Goal: Task Accomplishment & Management: Use online tool/utility

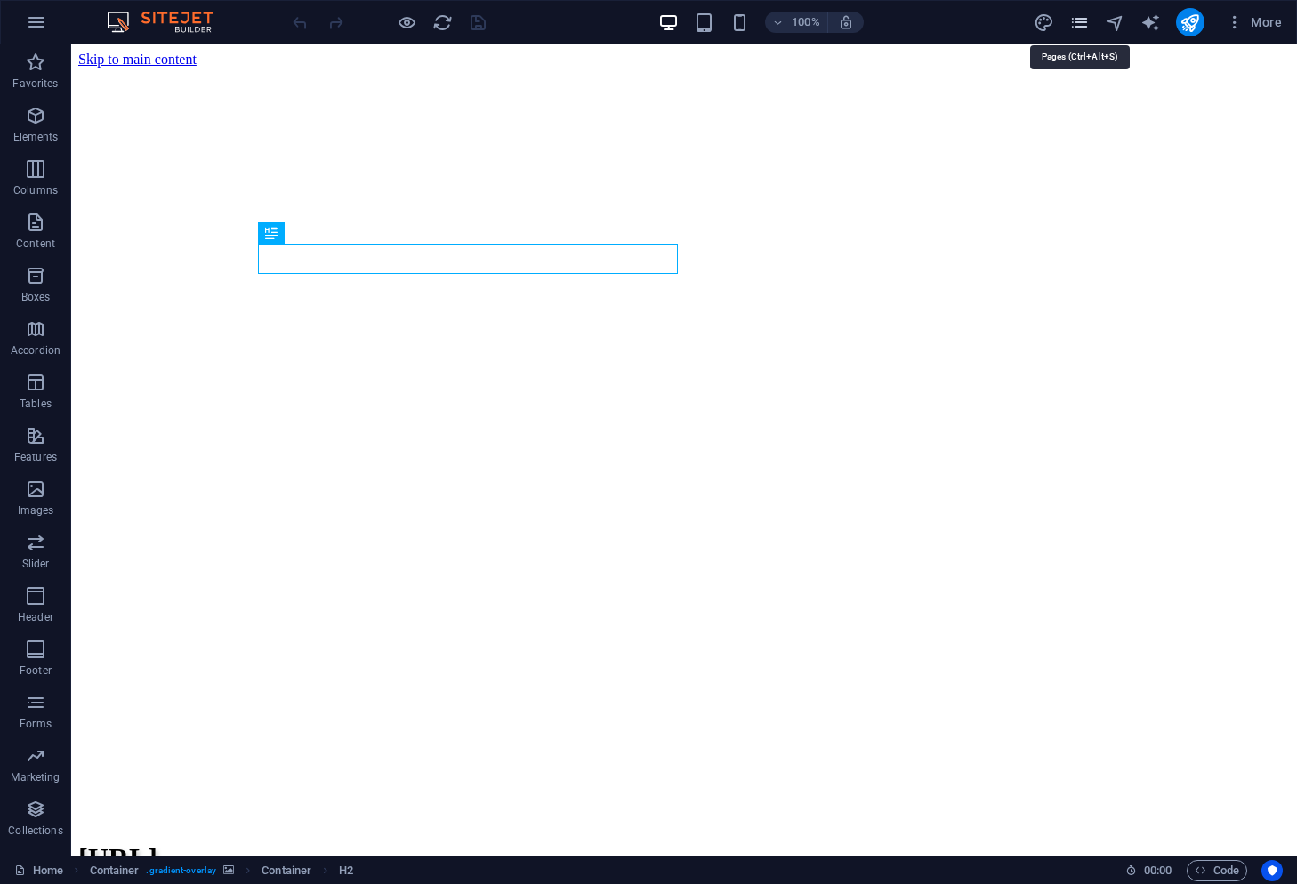
click at [1082, 23] on icon "pages" at bounding box center [1079, 22] width 20 height 20
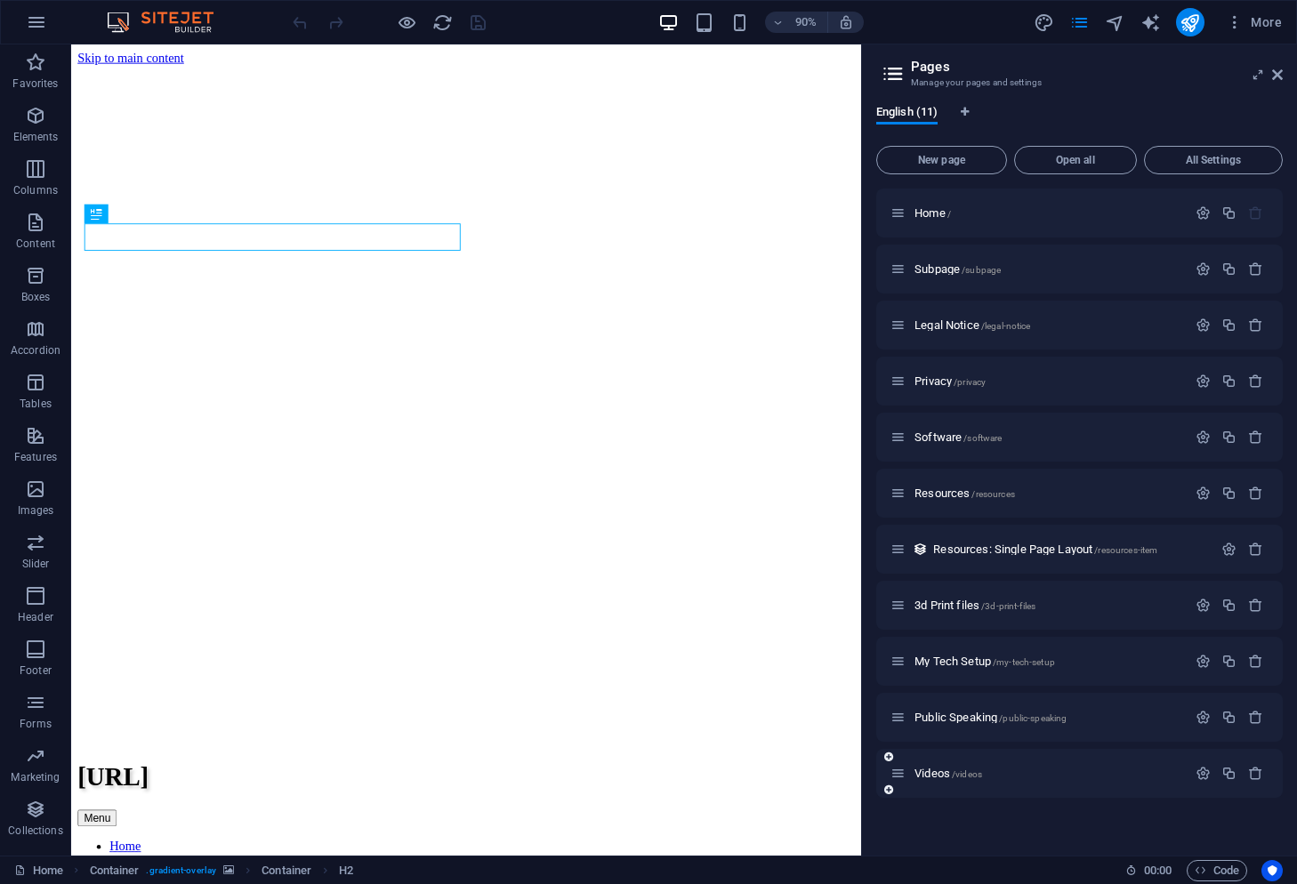
click at [922, 763] on div "Videos /videos" at bounding box center [1038, 773] width 296 height 20
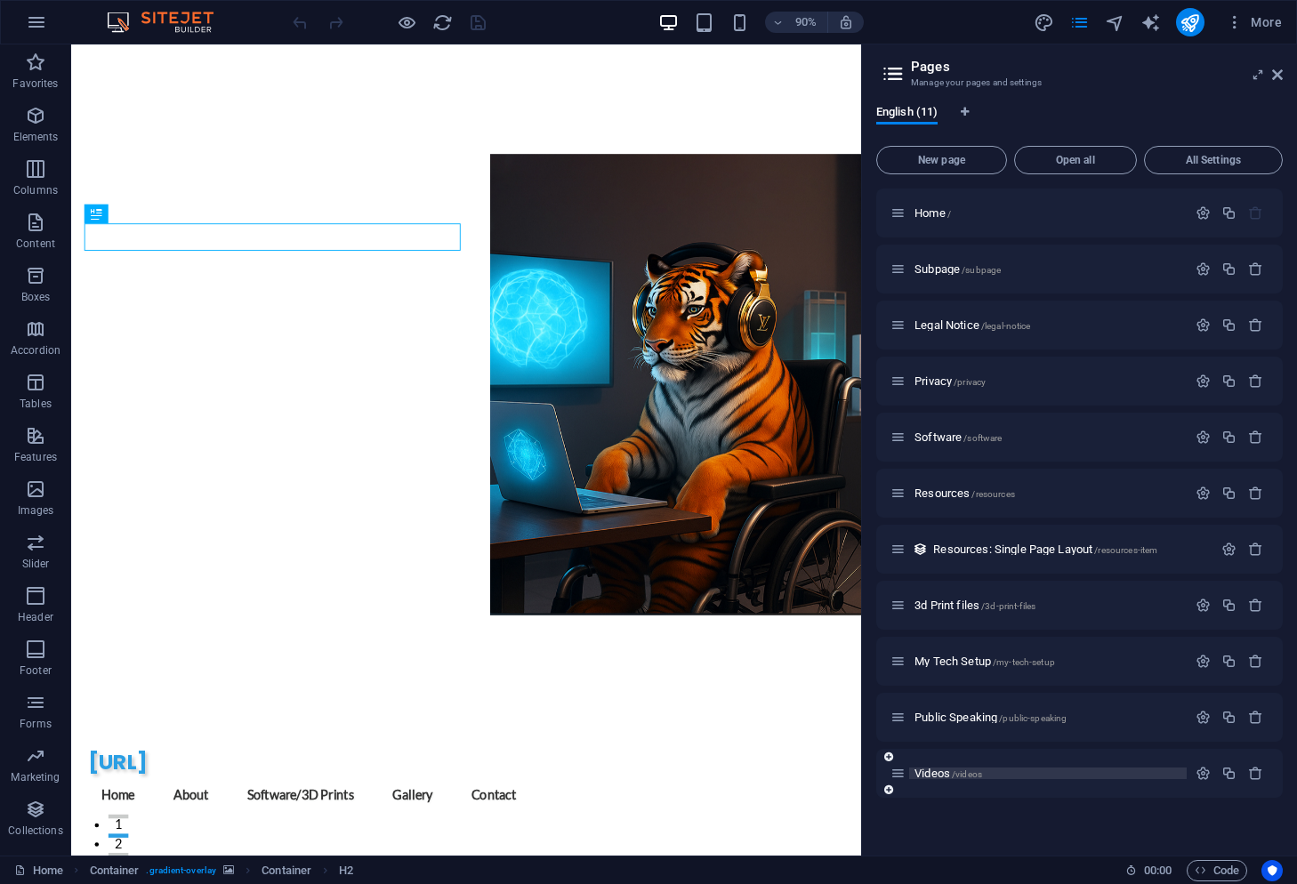
click at [928, 773] on span "Videos /videos" at bounding box center [948, 773] width 68 height 13
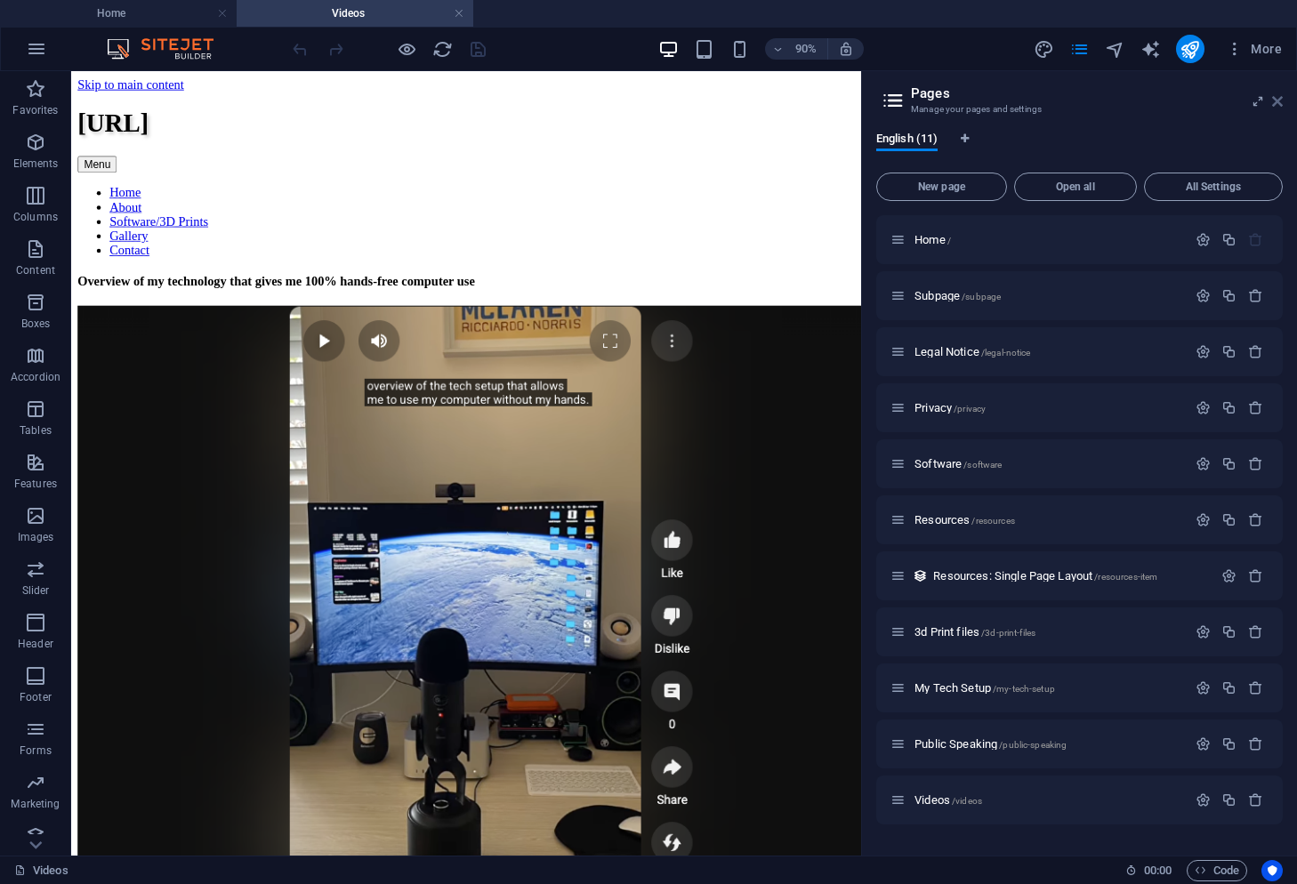
click at [1278, 99] on icon at bounding box center [1277, 101] width 11 height 14
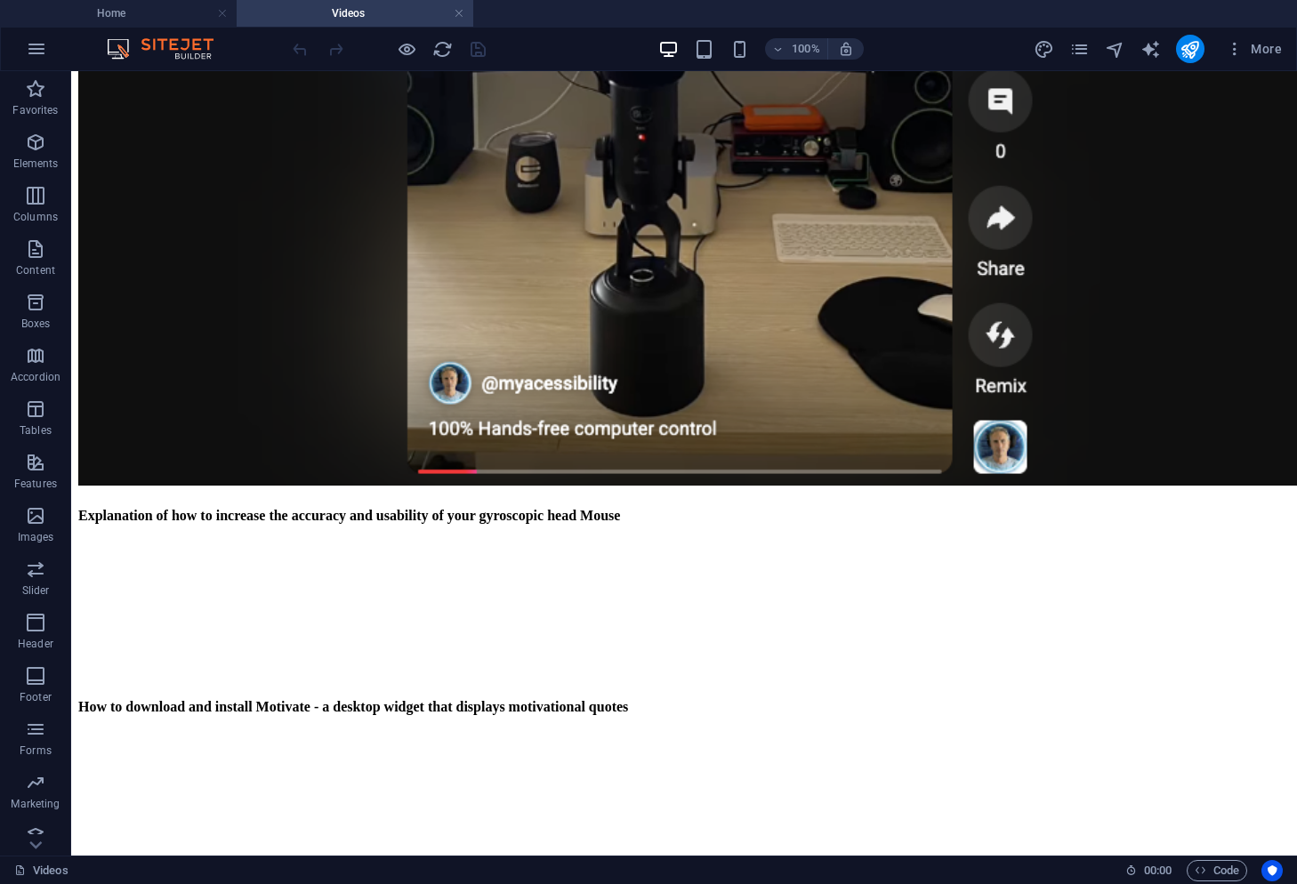
scroll to position [697, 0]
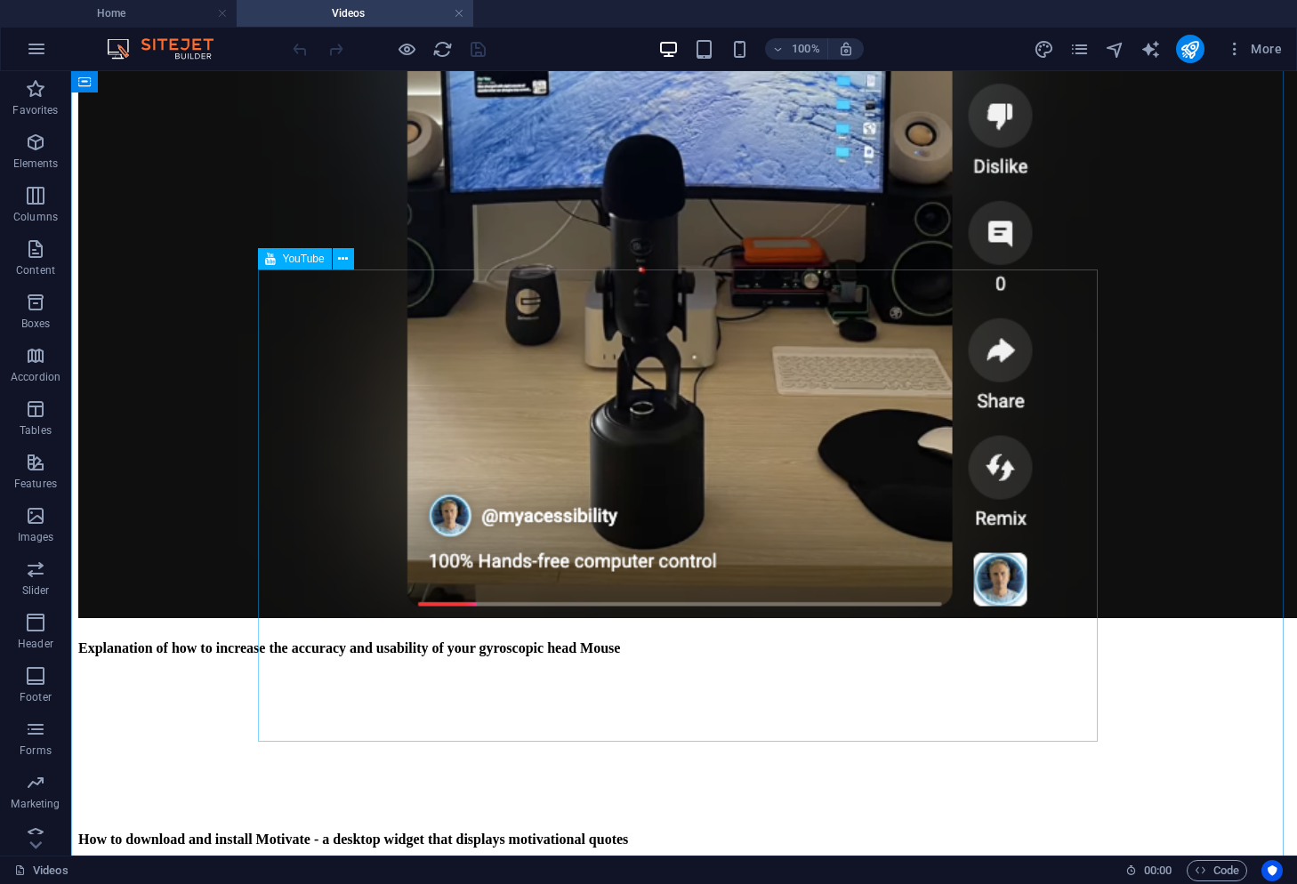
click at [330, 675] on div at bounding box center [683, 743] width 1211 height 137
click at [342, 255] on icon at bounding box center [343, 259] width 10 height 19
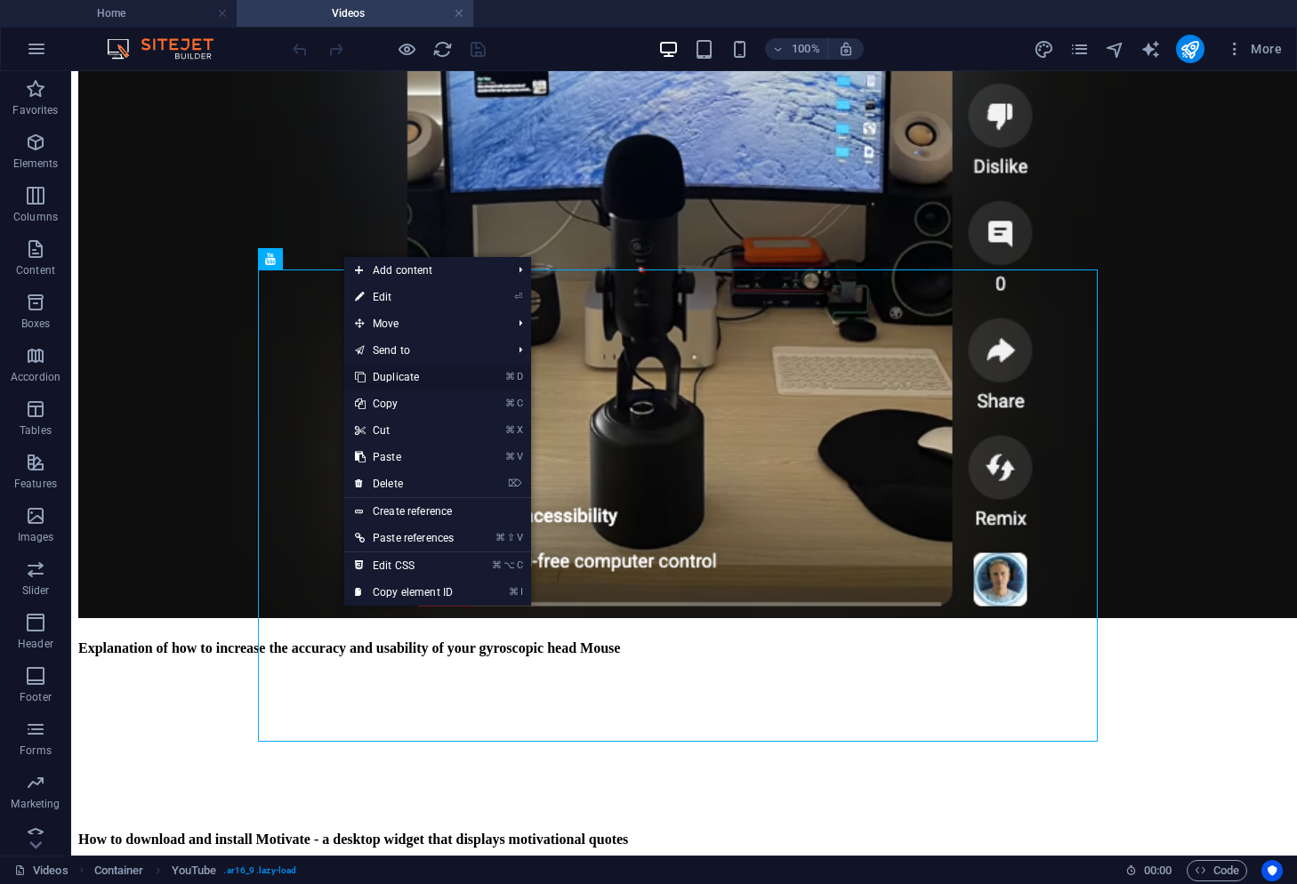
click at [421, 375] on link "⌘ D Duplicate" at bounding box center [404, 377] width 120 height 27
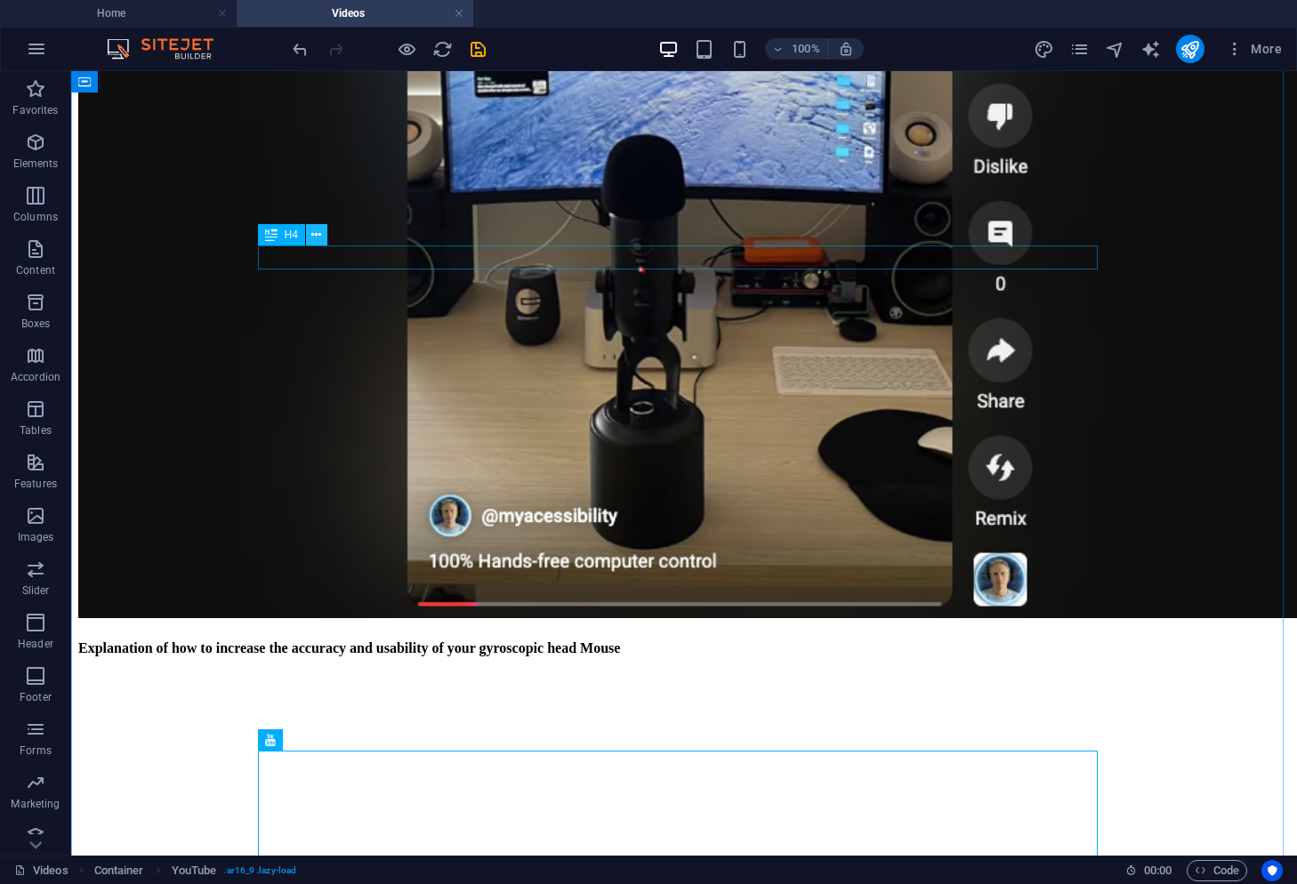
click at [314, 239] on icon at bounding box center [316, 235] width 10 height 19
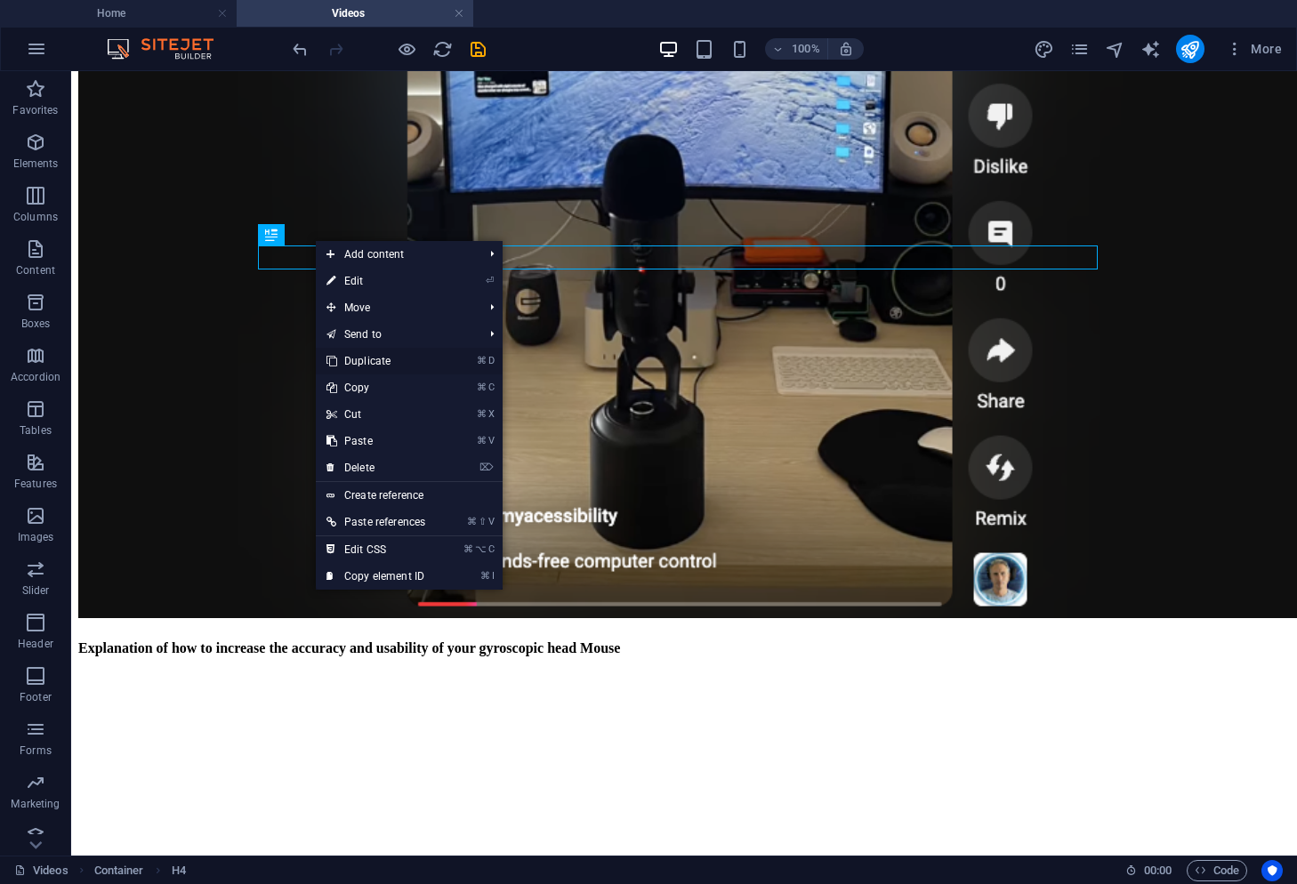
click at [372, 358] on link "⌘ D Duplicate" at bounding box center [376, 361] width 120 height 27
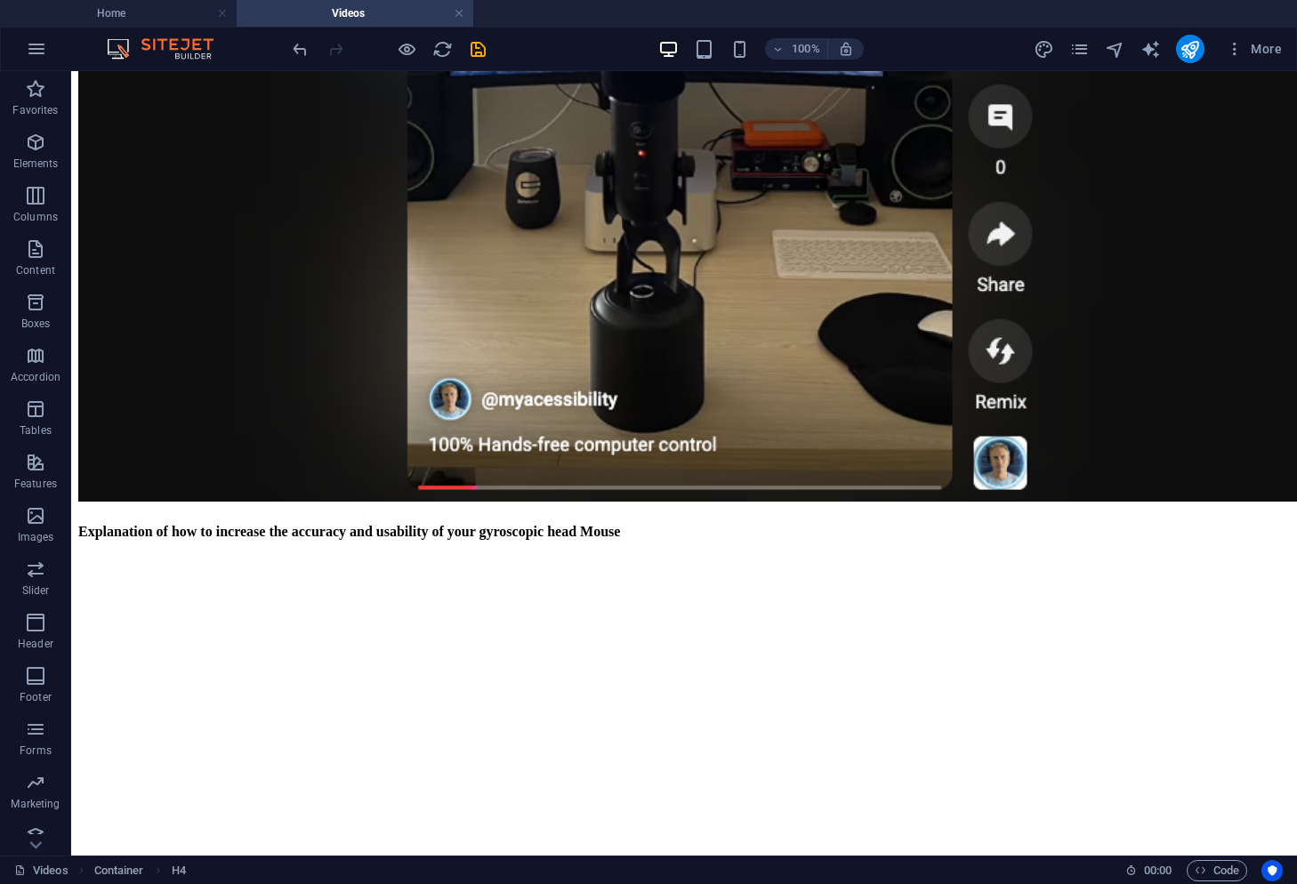
scroll to position [817, 0]
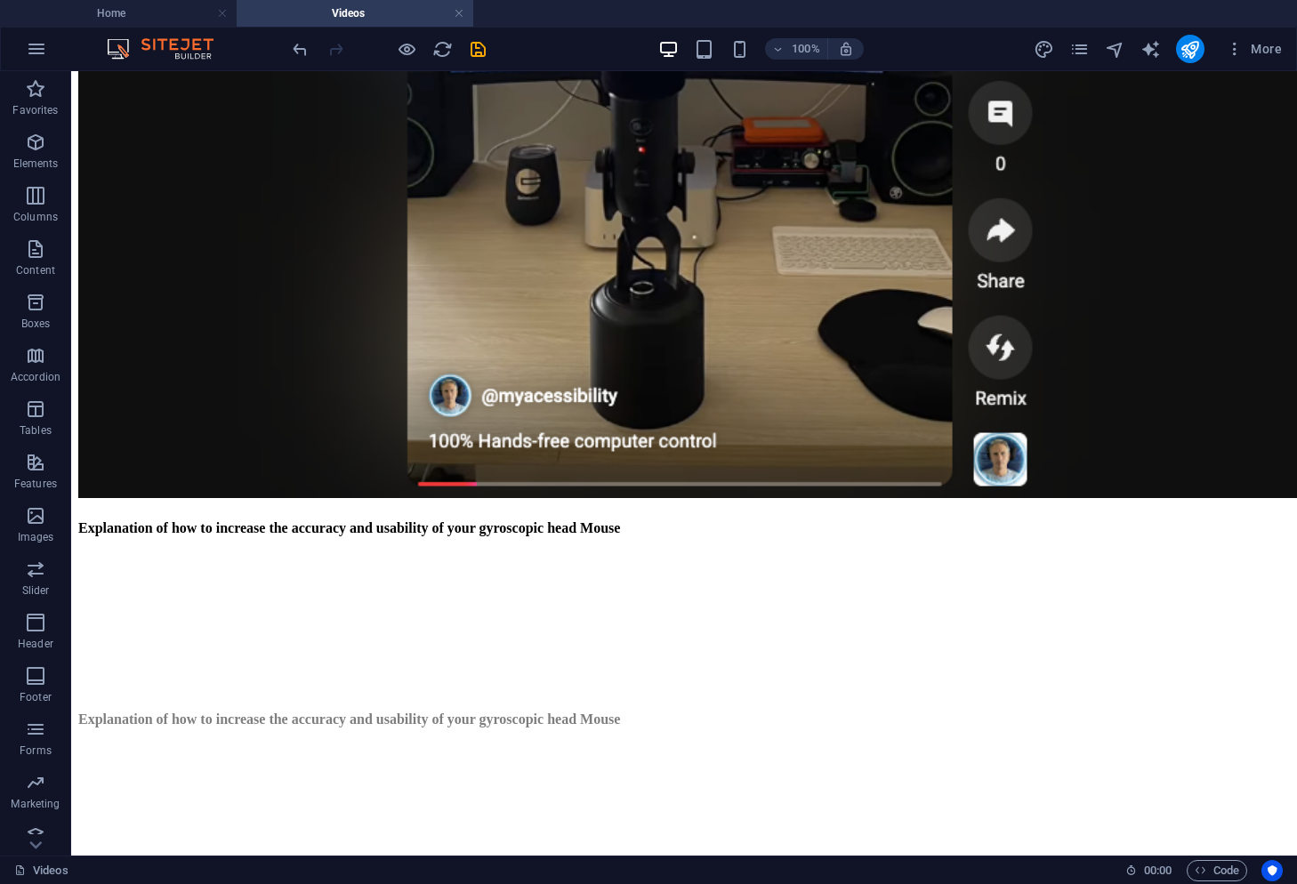
drag, startPoint x: 407, startPoint y: 280, endPoint x: 357, endPoint y: 632, distance: 355.8
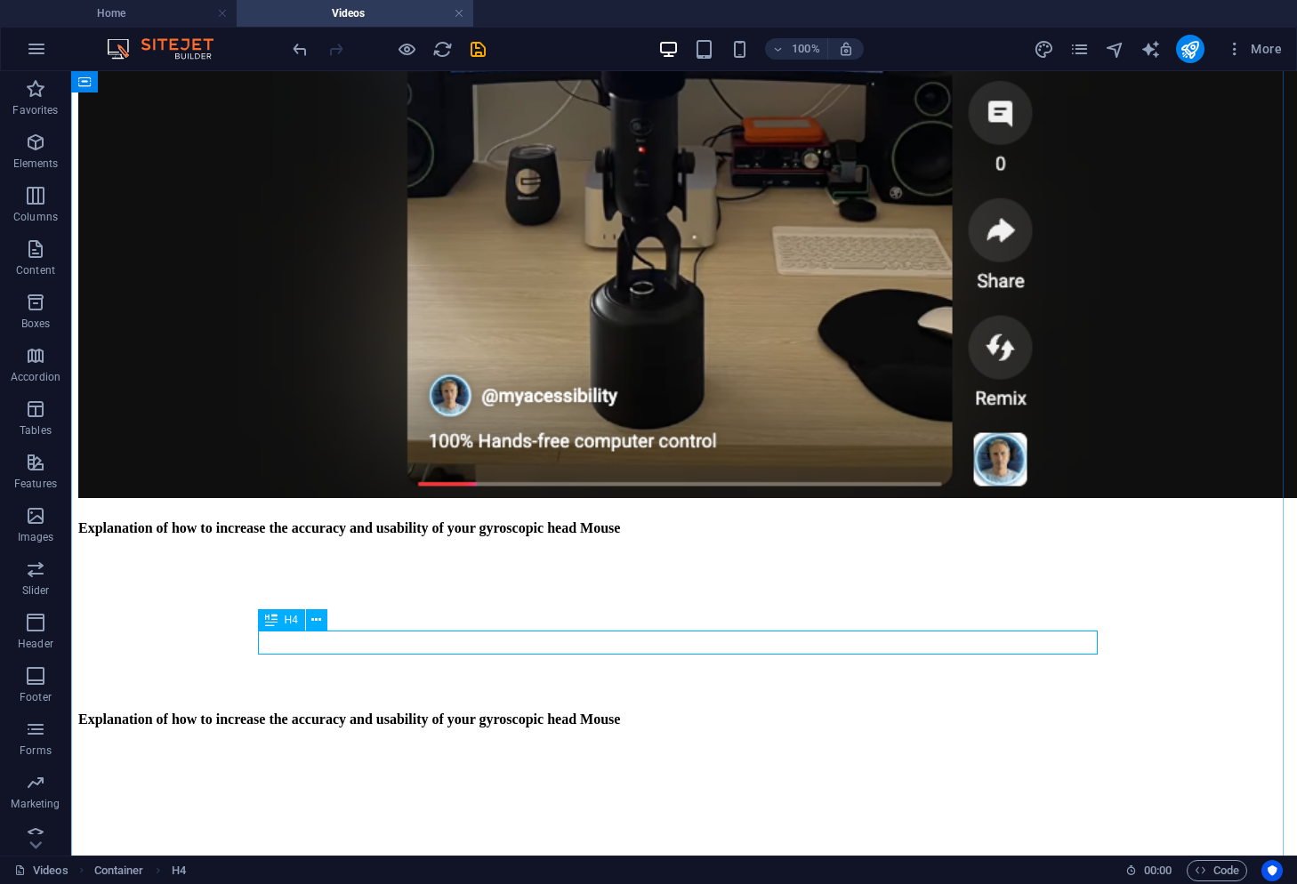
click at [354, 711] on div "Explanation of how to increase the accuracy and usability of your gyroscopic he…" at bounding box center [683, 719] width 1211 height 16
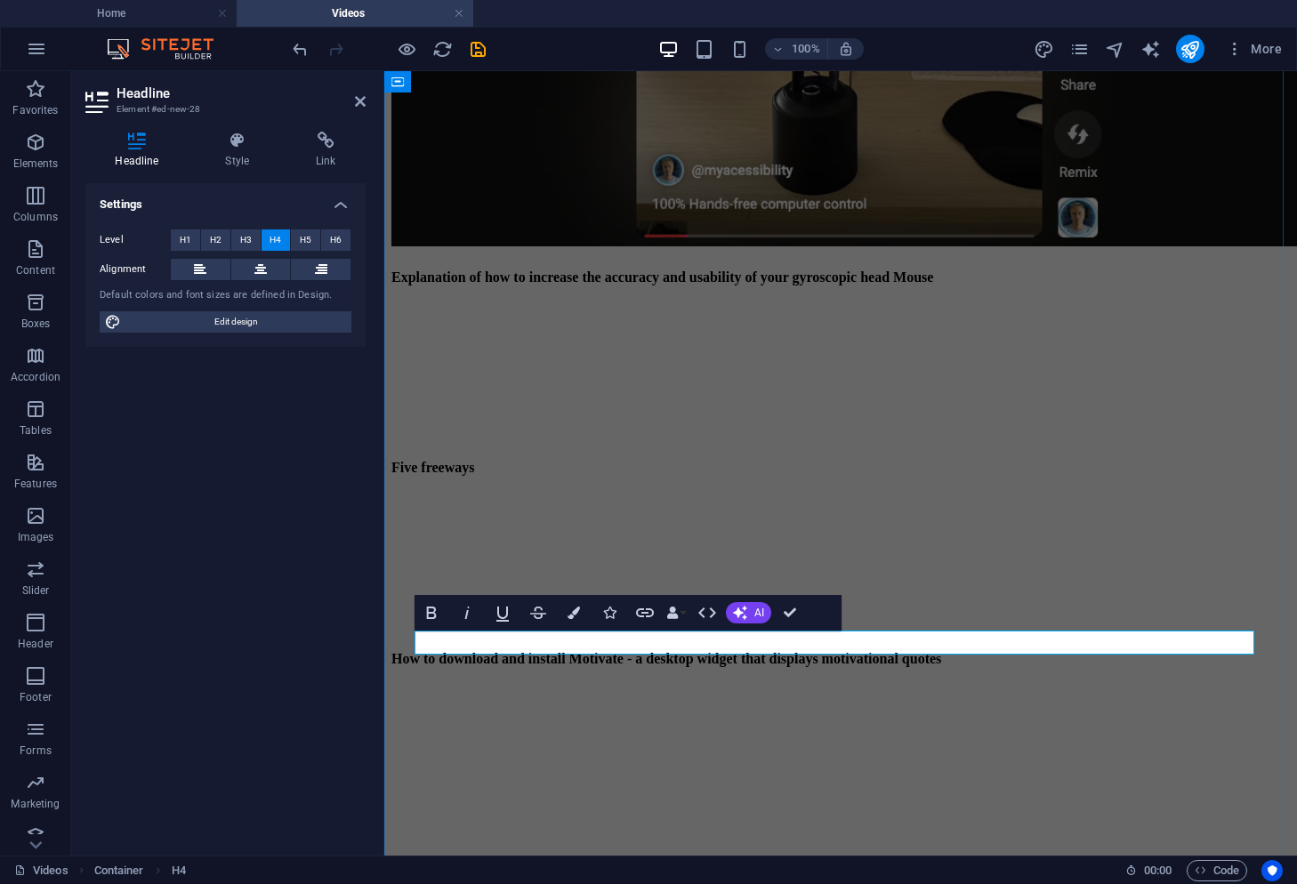
click at [483, 476] on h4 "Five freeways" at bounding box center [840, 468] width 898 height 16
click at [499, 476] on h4 "Five free ways" at bounding box center [840, 468] width 898 height 16
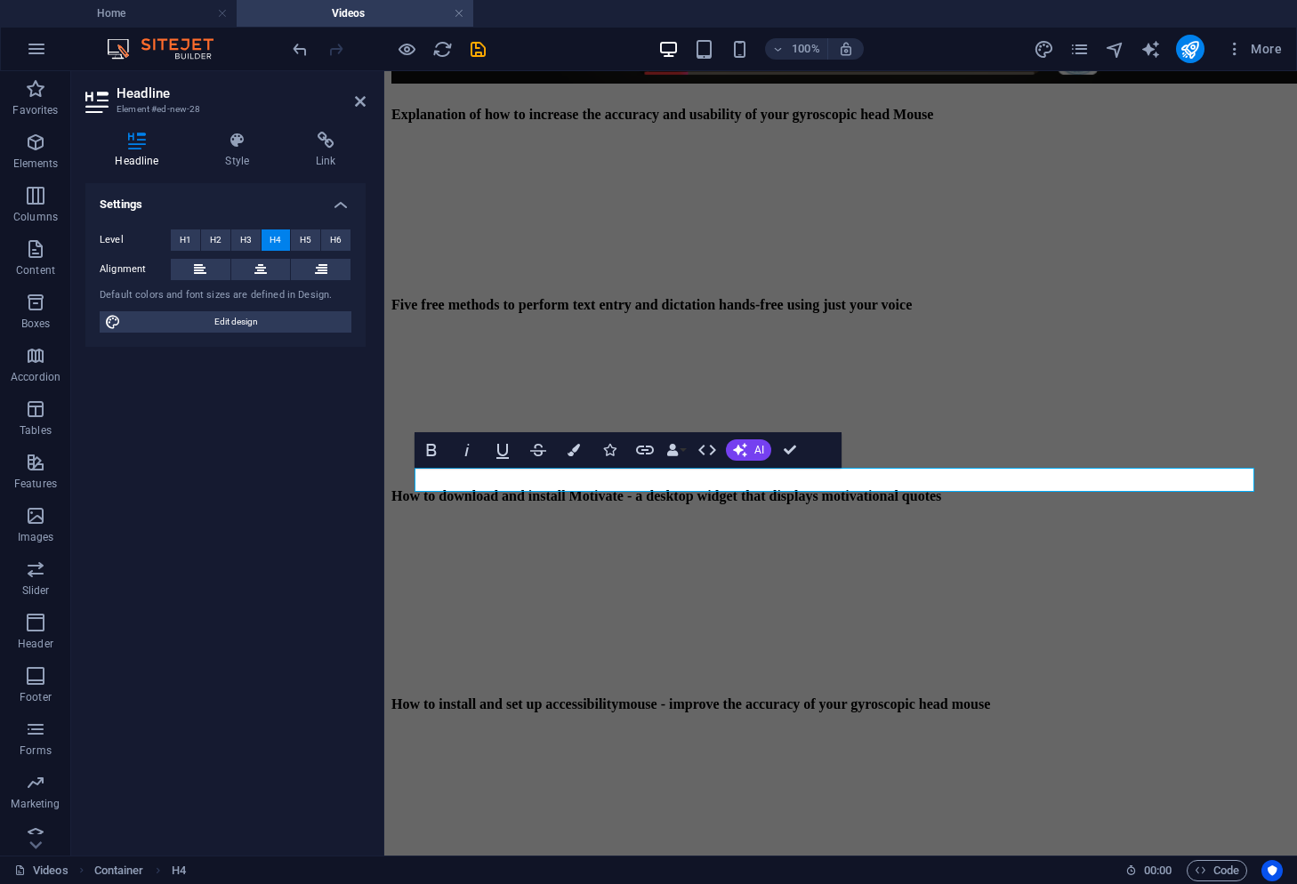
scroll to position [1140, 0]
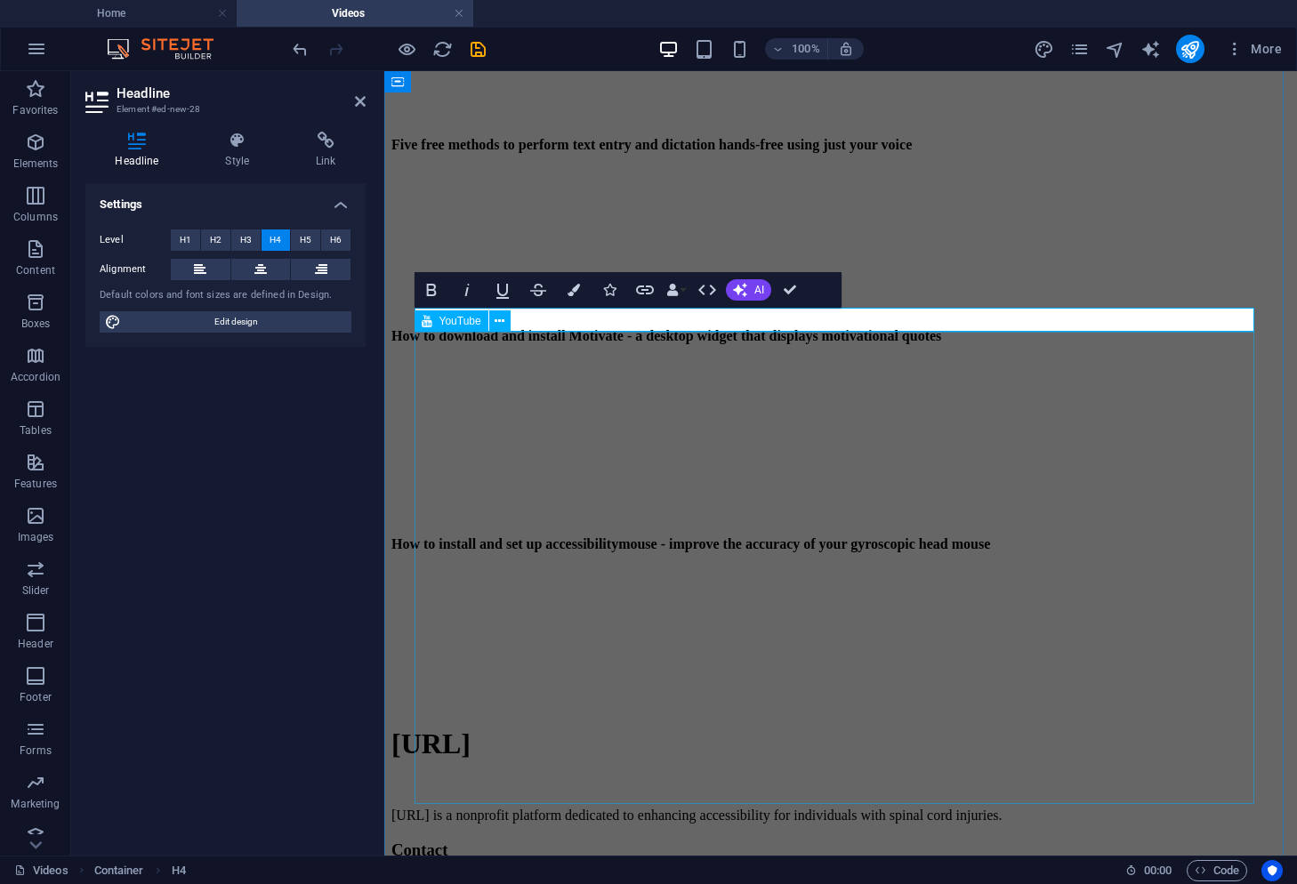
click at [640, 309] on div at bounding box center [840, 241] width 898 height 137
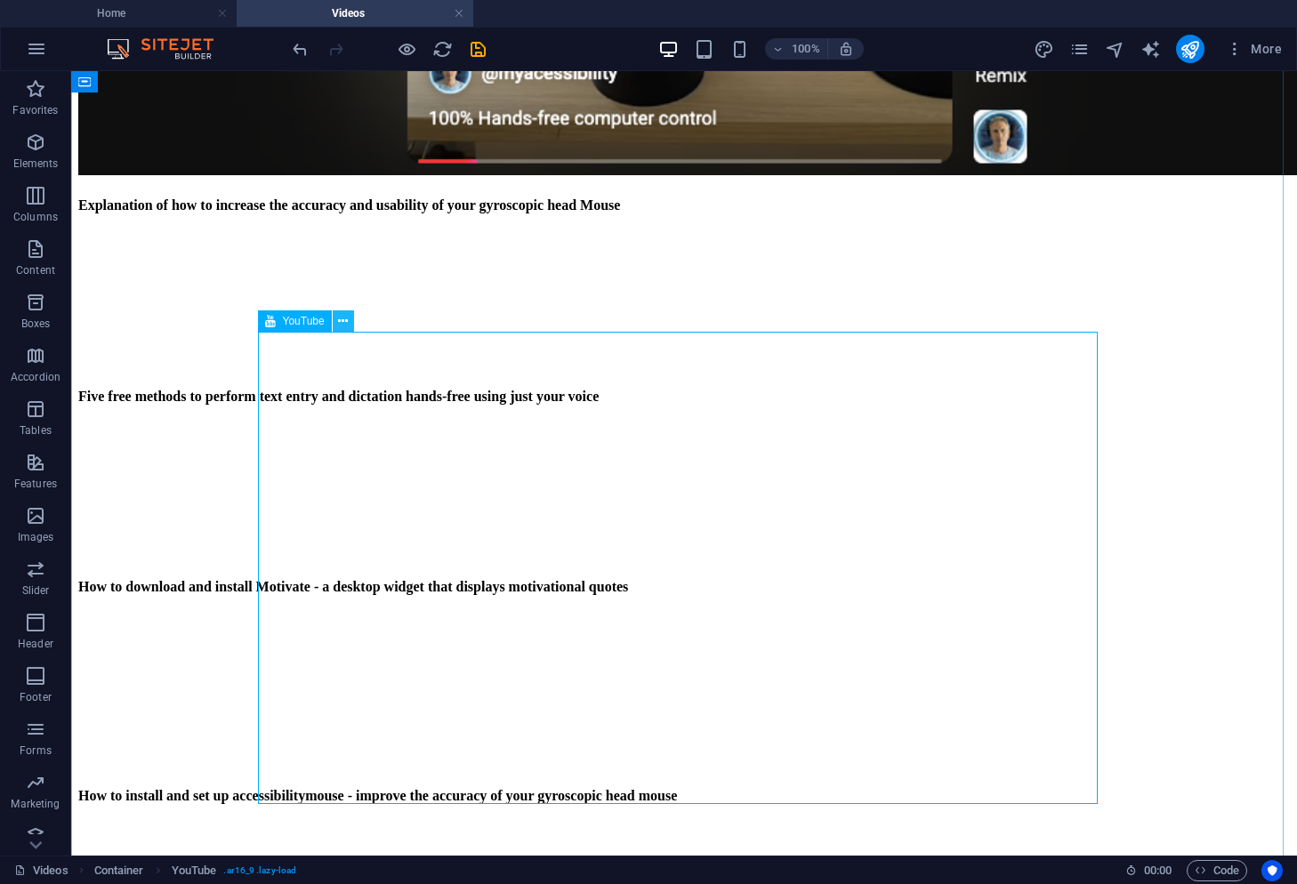
click at [341, 325] on icon at bounding box center [343, 321] width 10 height 19
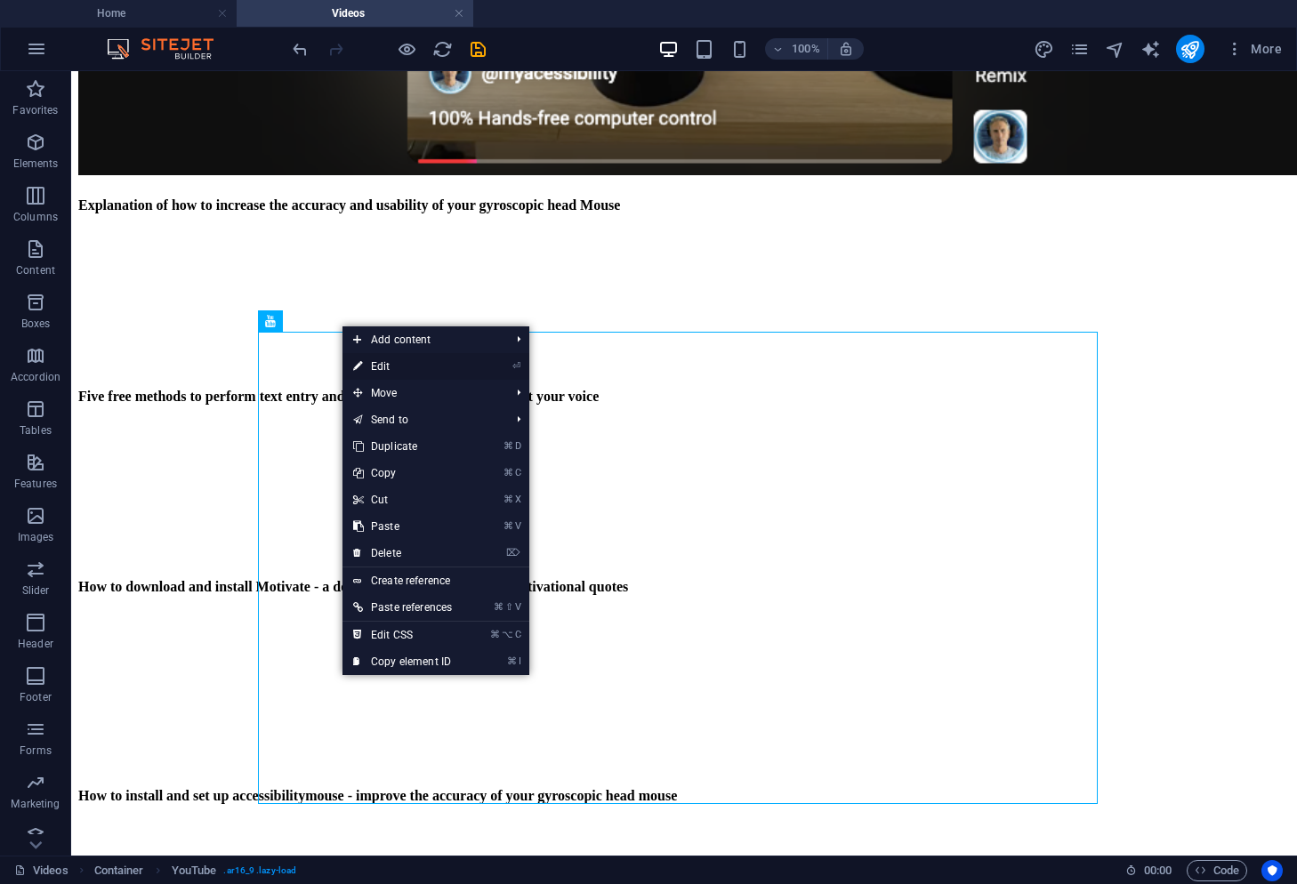
click at [375, 360] on link "⏎ Edit" at bounding box center [402, 366] width 120 height 27
select select "ar16_9"
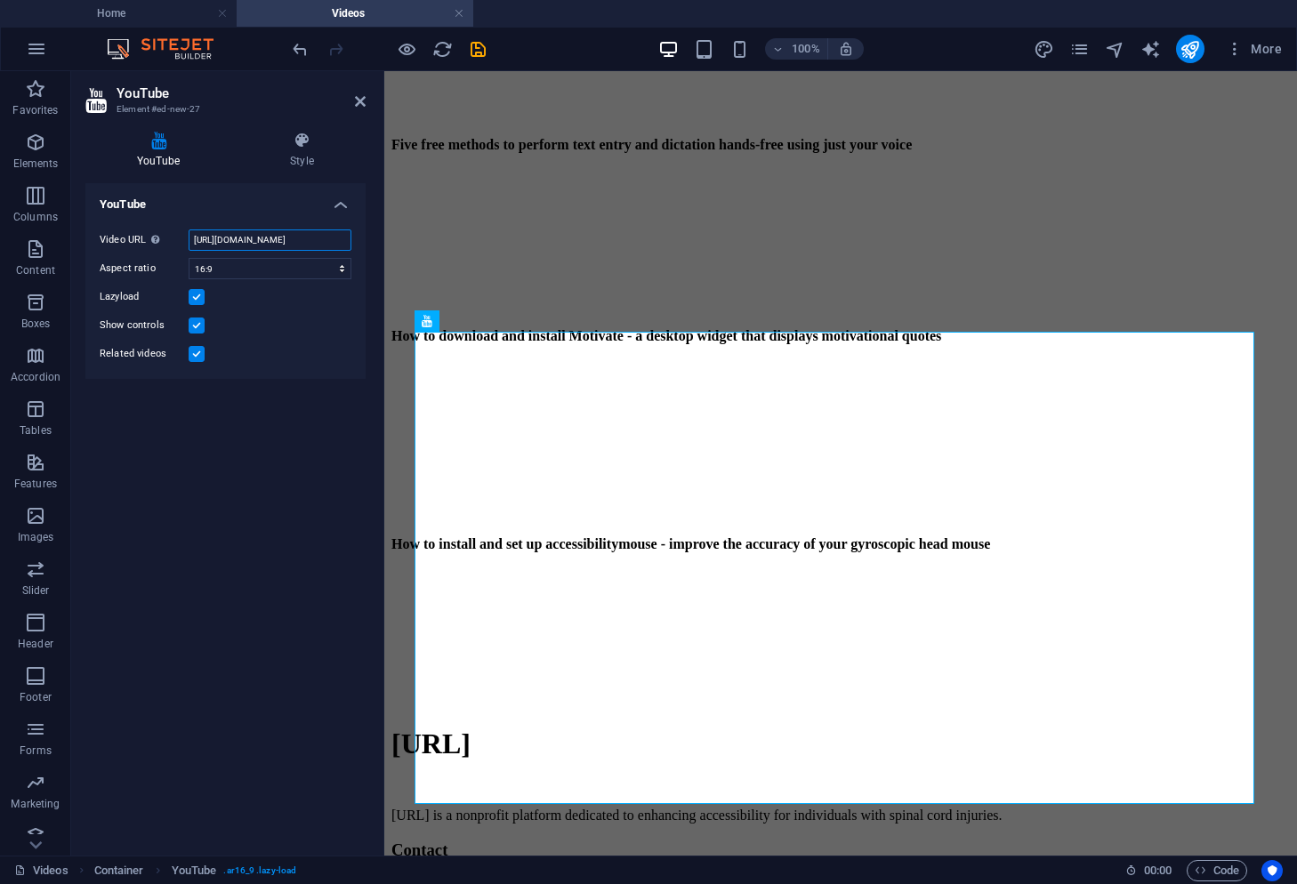
scroll to position [0, 43]
drag, startPoint x: 197, startPoint y: 237, endPoint x: 367, endPoint y: 240, distance: 170.8
click at [368, 240] on div "YouTube Style YouTube Video URL Insert (or paste) a video URL. [URL][DOMAIN_NAM…" at bounding box center [225, 486] width 309 height 738
paste input "[DOMAIN_NAME][URL]"
type input "[URL][DOMAIN_NAME]"
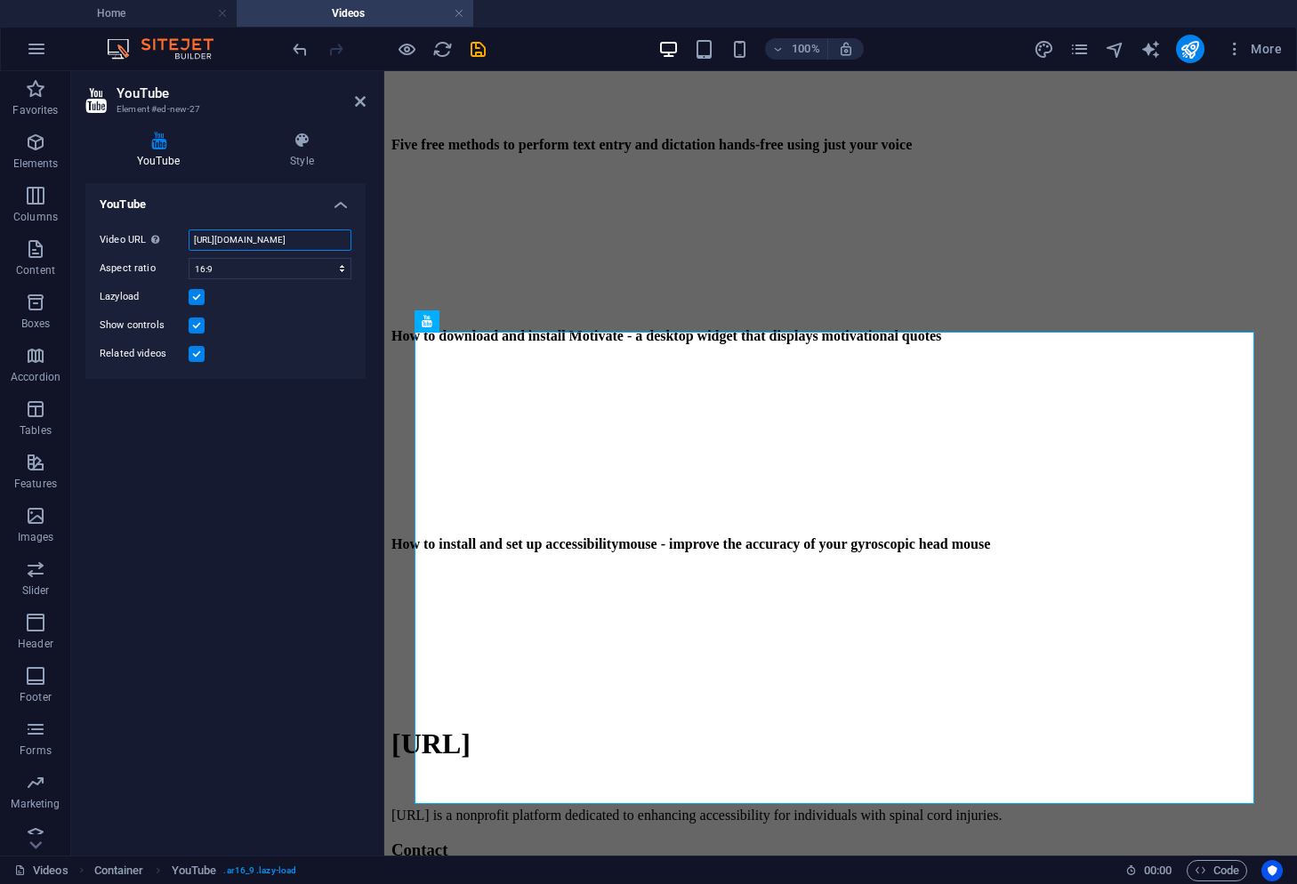
scroll to position [0, 0]
click at [362, 104] on icon at bounding box center [360, 101] width 11 height 14
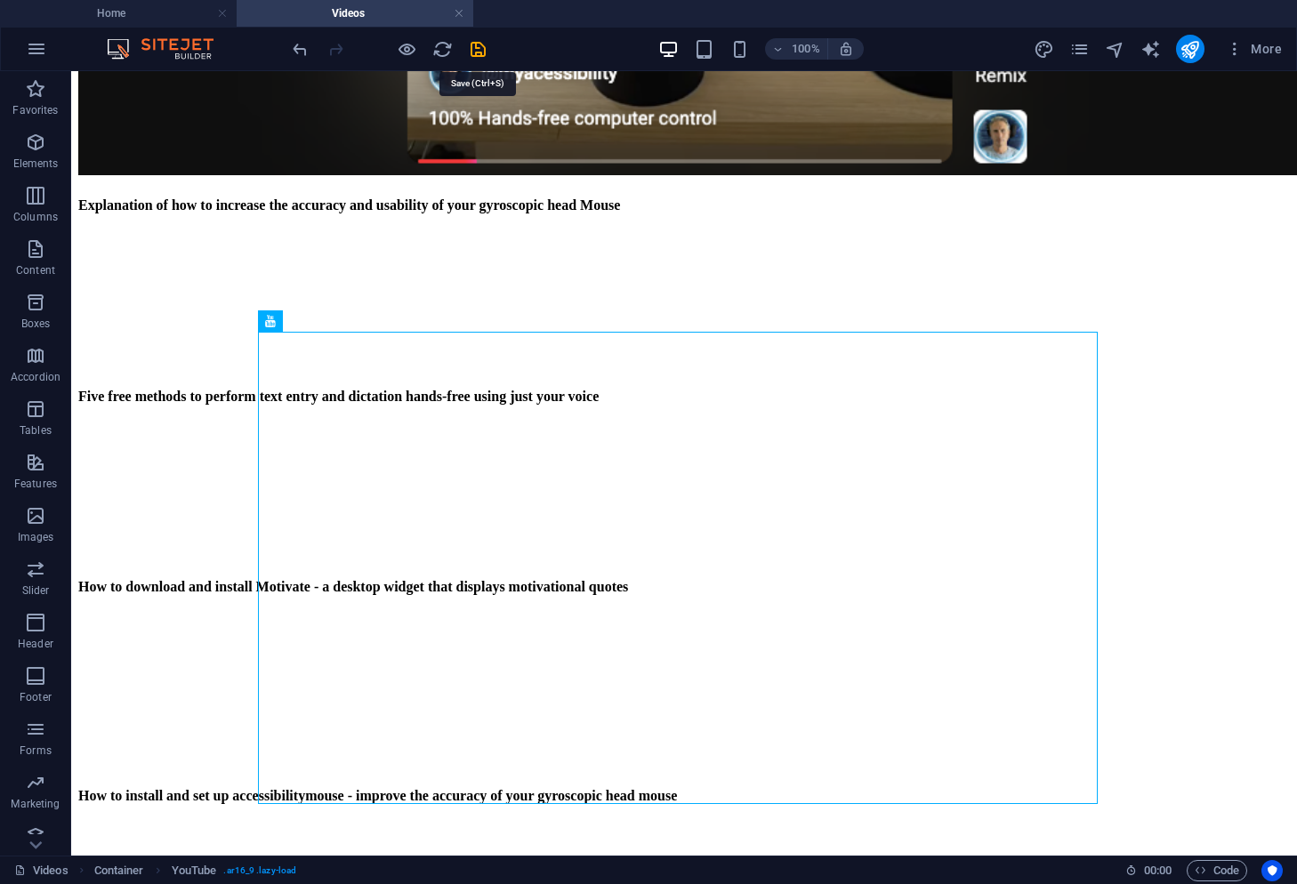
click at [478, 47] on icon "save" at bounding box center [478, 49] width 20 height 20
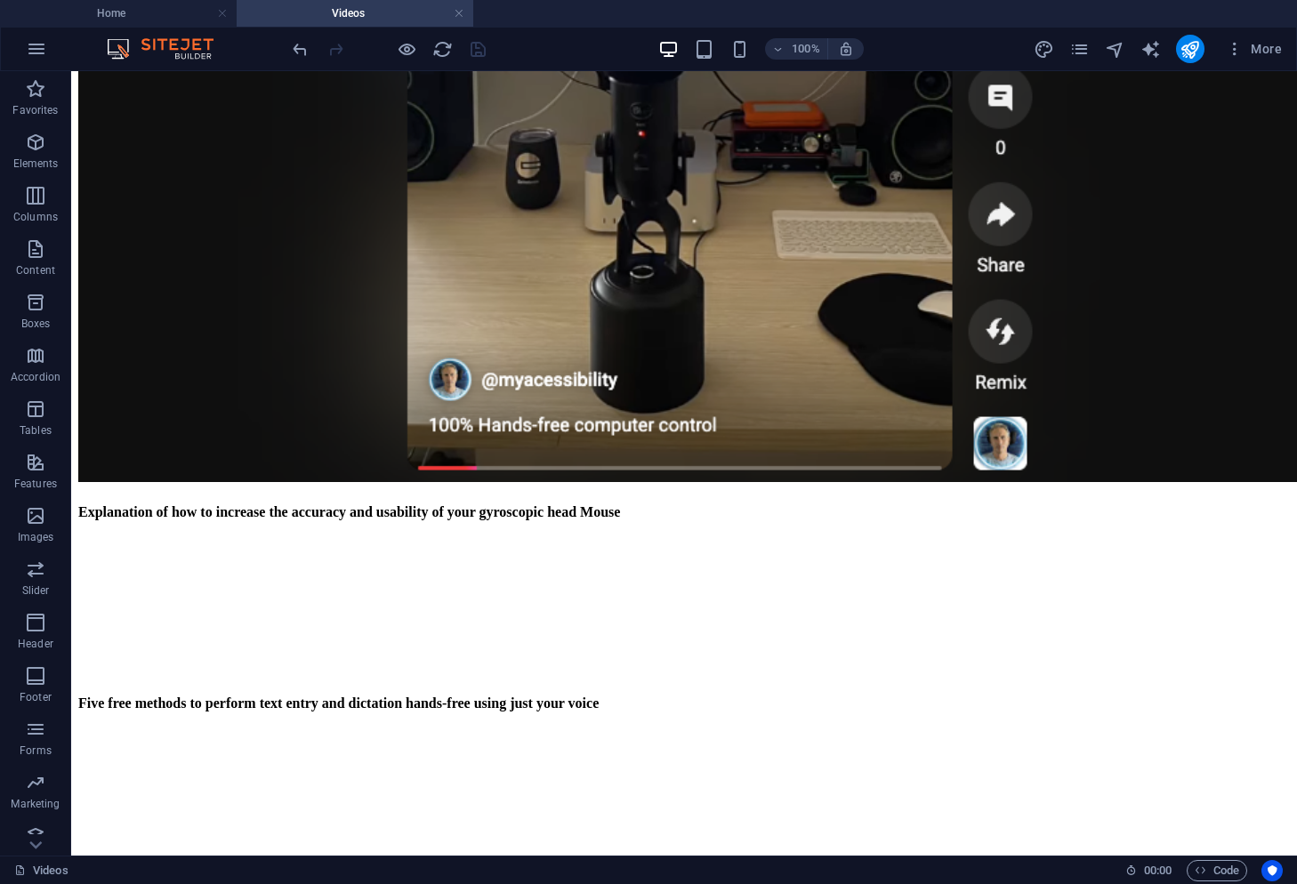
scroll to position [829, 0]
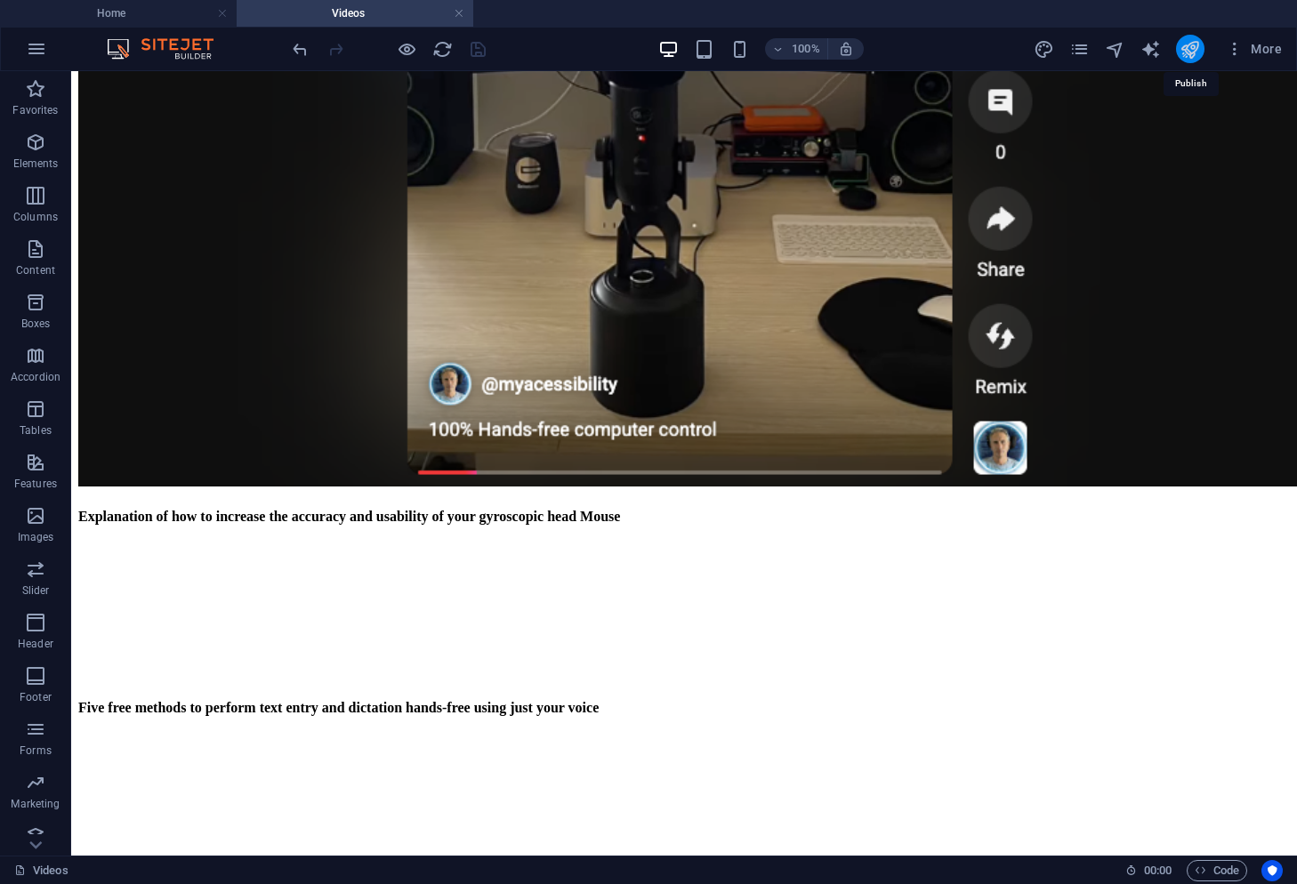
click at [1184, 44] on icon "publish" at bounding box center [1189, 49] width 20 height 20
